Goal: Task Accomplishment & Management: Manage account settings

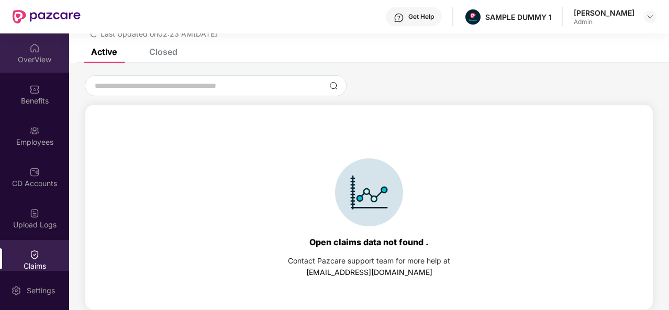
click at [32, 63] on div "OverView" at bounding box center [34, 59] width 69 height 10
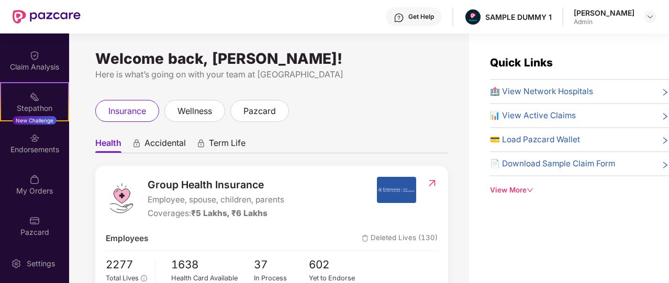
scroll to position [244, 0]
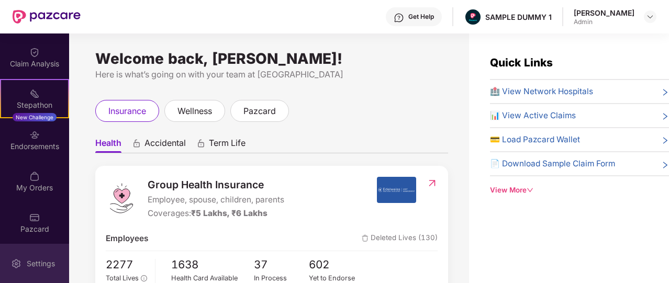
click at [45, 264] on div "Settings" at bounding box center [41, 264] width 35 height 10
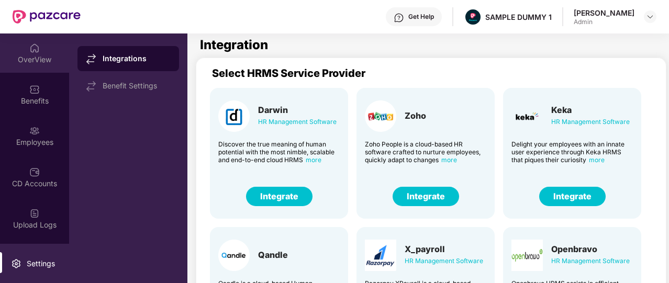
click at [40, 64] on div "OverView" at bounding box center [34, 59] width 69 height 10
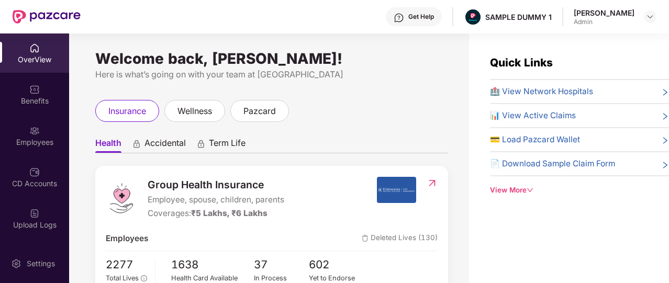
click at [419, 23] on div "Get Help" at bounding box center [414, 16] width 56 height 19
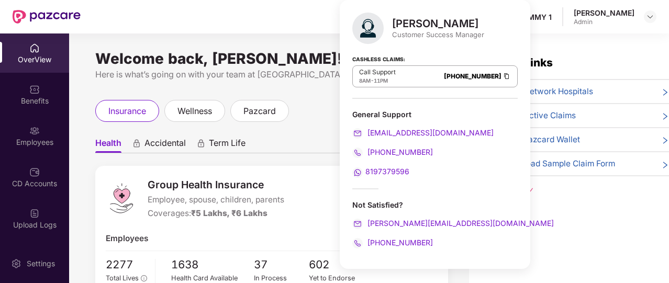
click at [312, 83] on div "Welcome back, [PERSON_NAME]! Here is what’s going on with your team at Pazcare …" at bounding box center [269, 164] width 400 height 262
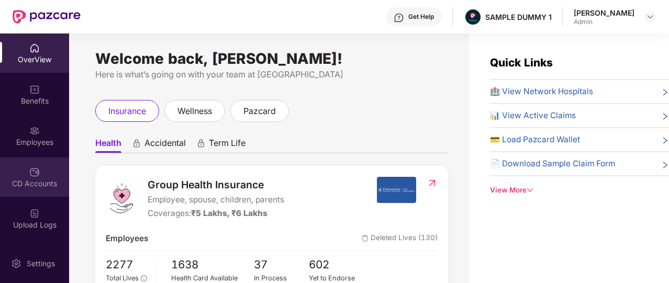
click at [29, 176] on img at bounding box center [34, 172] width 10 height 10
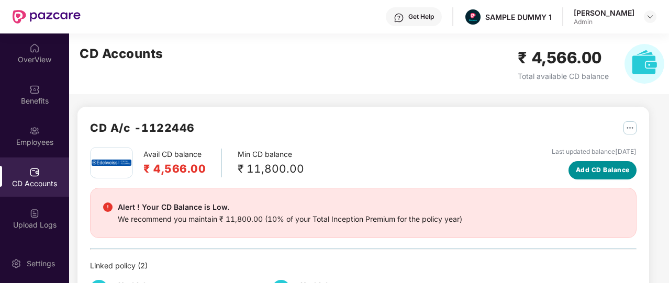
click at [608, 174] on span "Add CD Balance" at bounding box center [603, 170] width 54 height 10
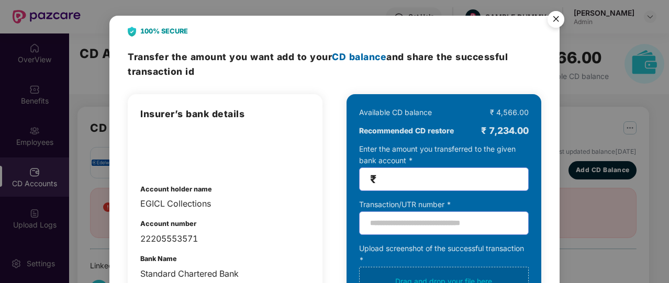
click at [560, 26] on img "Close" at bounding box center [555, 20] width 29 height 29
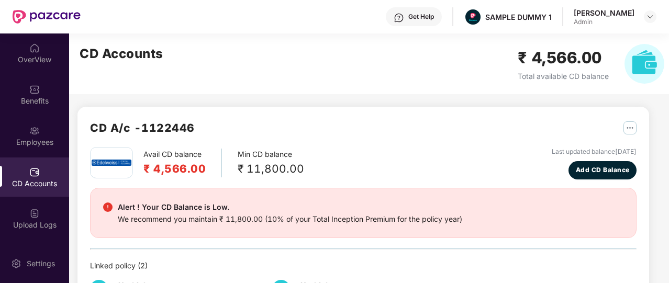
click at [432, 21] on div "Get Help" at bounding box center [414, 16] width 56 height 19
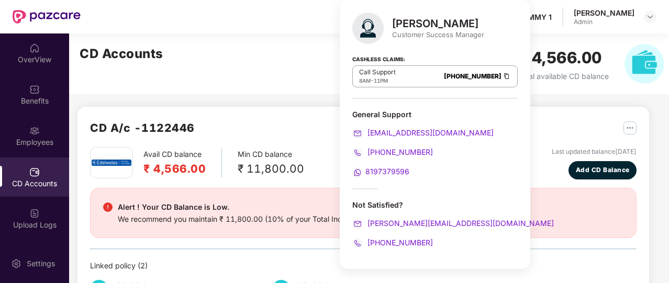
click at [309, 120] on div "CD A/c - 1122446" at bounding box center [363, 133] width 546 height 28
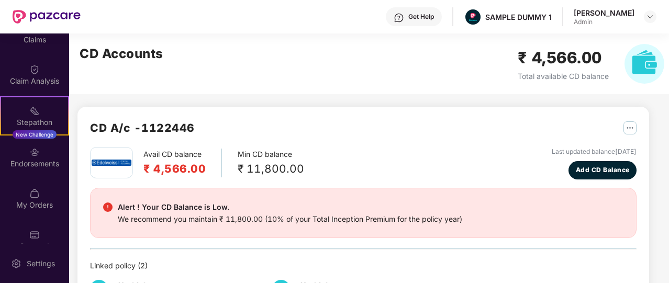
scroll to position [227, 0]
click at [30, 191] on img at bounding box center [34, 193] width 10 height 10
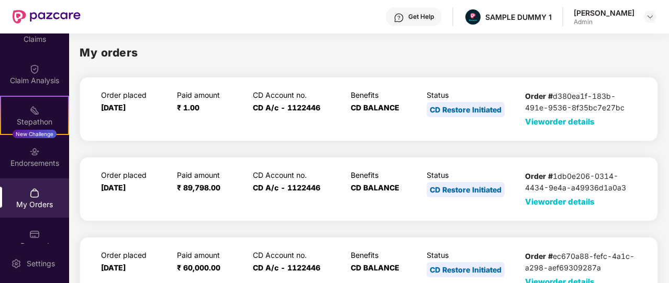
click at [543, 126] on span "View order details" at bounding box center [560, 122] width 70 height 10
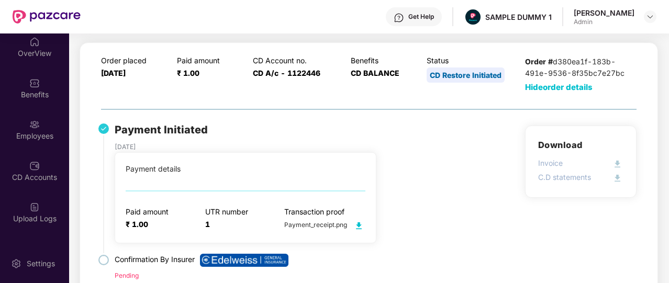
scroll to position [3, 0]
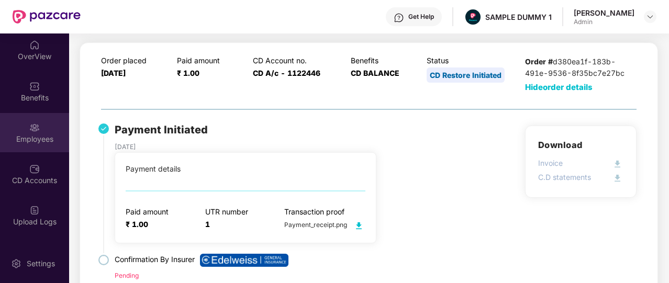
click at [39, 122] on div "Employees" at bounding box center [34, 132] width 69 height 39
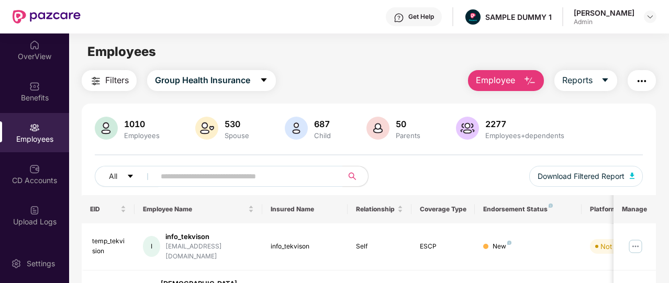
click at [506, 84] on span "Employee" at bounding box center [495, 80] width 39 height 13
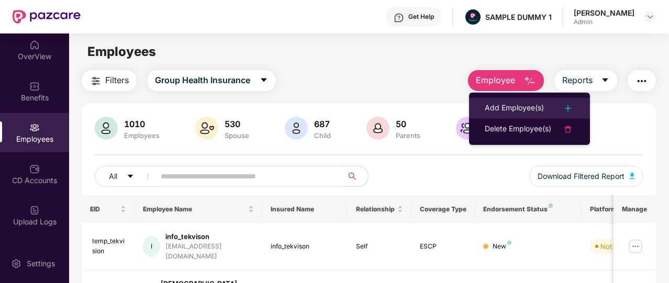
click at [506, 103] on div "Add Employee(s)" at bounding box center [514, 108] width 59 height 13
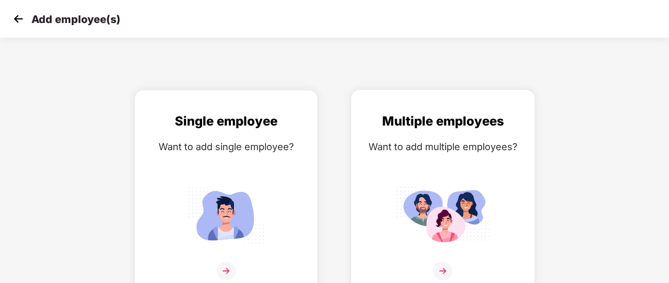
scroll to position [13, 0]
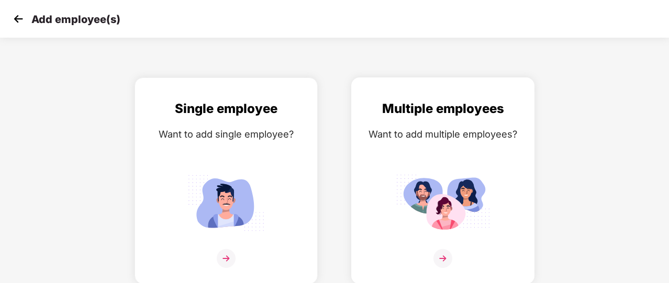
click at [420, 172] on img at bounding box center [443, 202] width 94 height 65
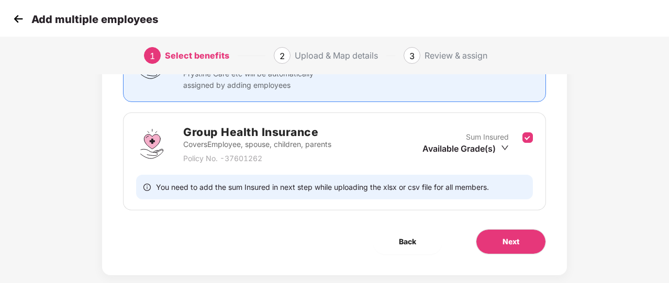
scroll to position [121, 0]
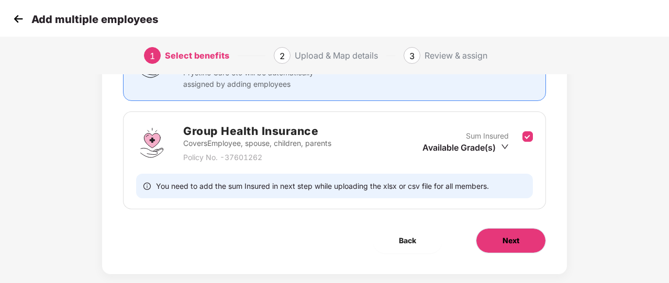
click at [504, 238] on span "Next" at bounding box center [510, 241] width 17 height 12
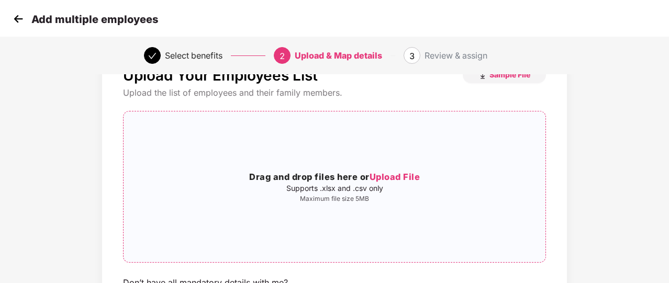
scroll to position [0, 0]
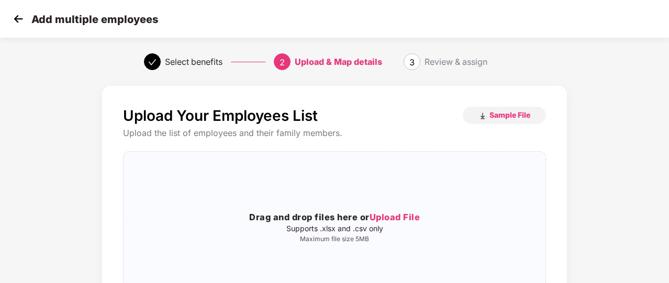
click at [14, 18] on img at bounding box center [18, 19] width 16 height 16
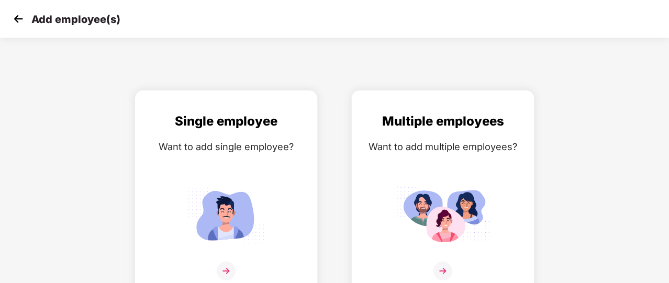
scroll to position [13, 0]
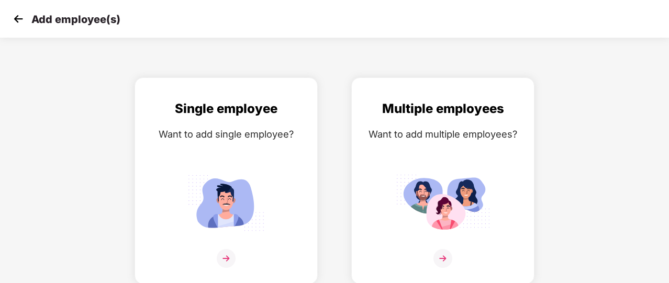
click at [14, 18] on img at bounding box center [18, 19] width 16 height 16
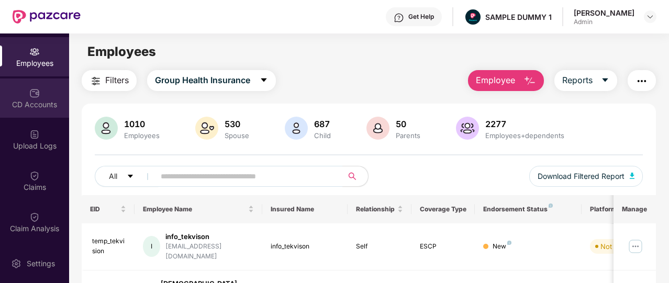
scroll to position [80, 0]
click at [39, 174] on div "Claims" at bounding box center [34, 180] width 69 height 39
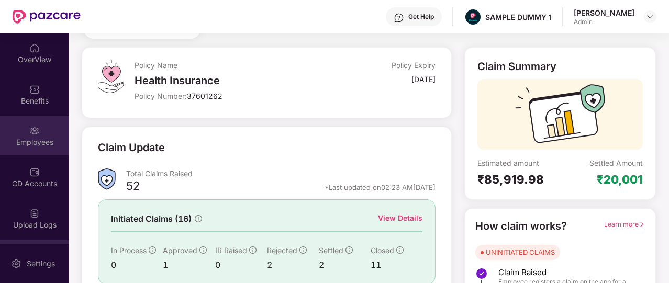
click at [29, 119] on div "Employees" at bounding box center [34, 135] width 69 height 39
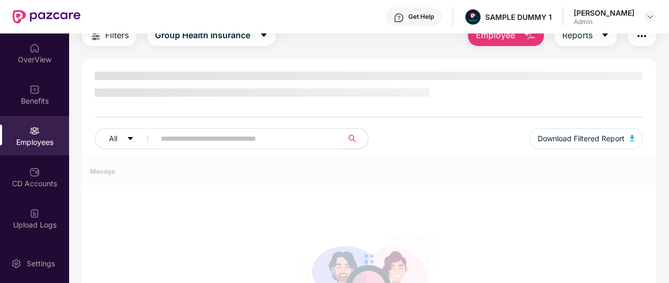
scroll to position [45, 0]
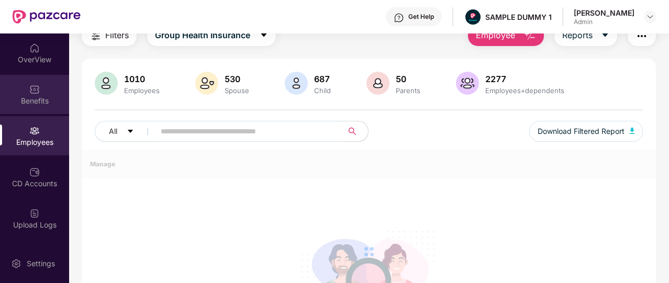
click at [42, 104] on div "Benefits" at bounding box center [34, 101] width 69 height 10
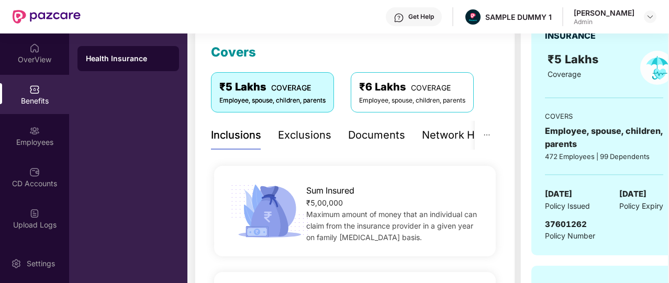
scroll to position [141, 0]
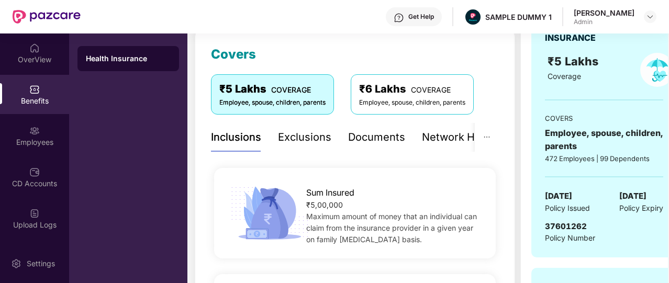
click at [296, 143] on div "Exclusions" at bounding box center [304, 137] width 53 height 16
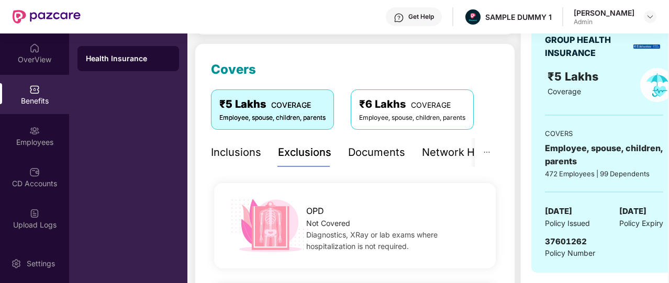
scroll to position [120, 0]
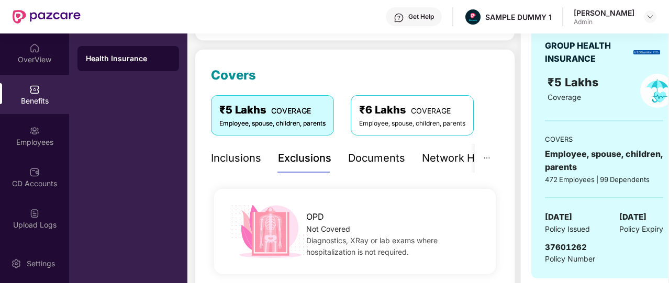
click at [391, 155] on div "Documents" at bounding box center [376, 158] width 57 height 16
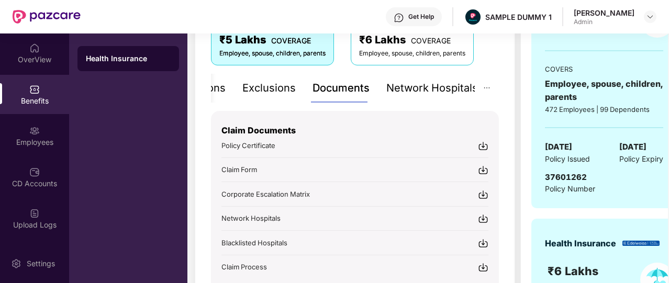
scroll to position [191, 0]
click at [426, 81] on div "Network Hospitals" at bounding box center [432, 88] width 92 height 16
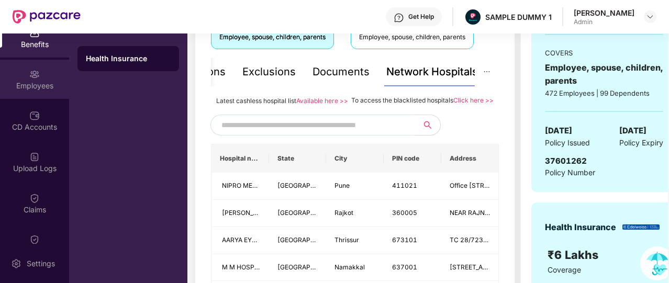
scroll to position [0, 0]
